Goal: Find specific page/section: Find specific page/section

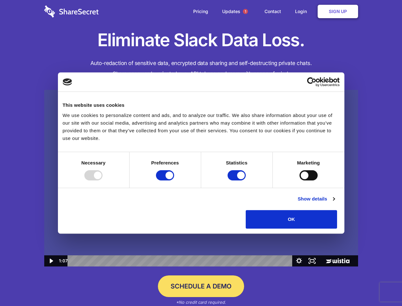
click at [201, 153] on img at bounding box center [201, 178] width 314 height 177
click at [103, 180] on div at bounding box center [93, 175] width 18 height 10
click at [174, 180] on input "Preferences" at bounding box center [165, 175] width 18 height 10
checkbox input "false"
click at [238, 180] on input "Statistics" at bounding box center [237, 175] width 18 height 10
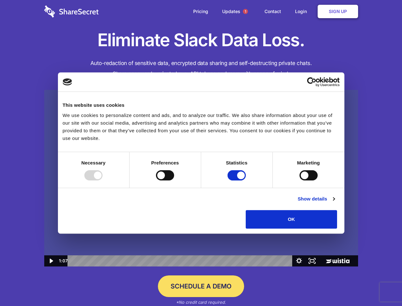
checkbox input "false"
click at [300, 180] on input "Marketing" at bounding box center [309, 175] width 18 height 10
checkbox input "true"
click at [335, 203] on link "Show details" at bounding box center [316, 199] width 37 height 8
click at [0, 0] on li "Necessary 7 Necessary cookies help make a website usable by enabling basic func…" at bounding box center [0, 0] width 0 height 0
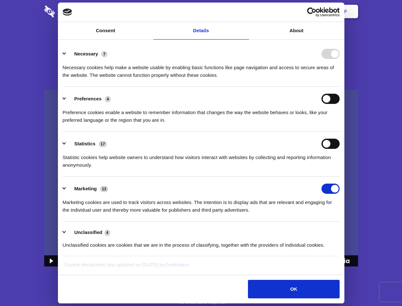
click at [245, 11] on span "1" at bounding box center [245, 11] width 5 height 5
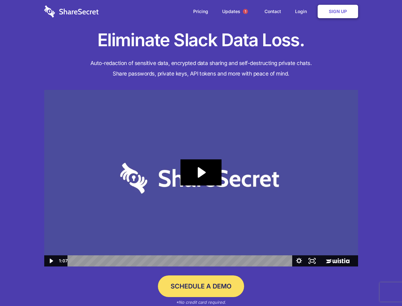
click at [201, 178] on icon "Play Video: Sharesecret Slack Extension" at bounding box center [201, 172] width 41 height 26
